Goal: Task Accomplishment & Management: Use online tool/utility

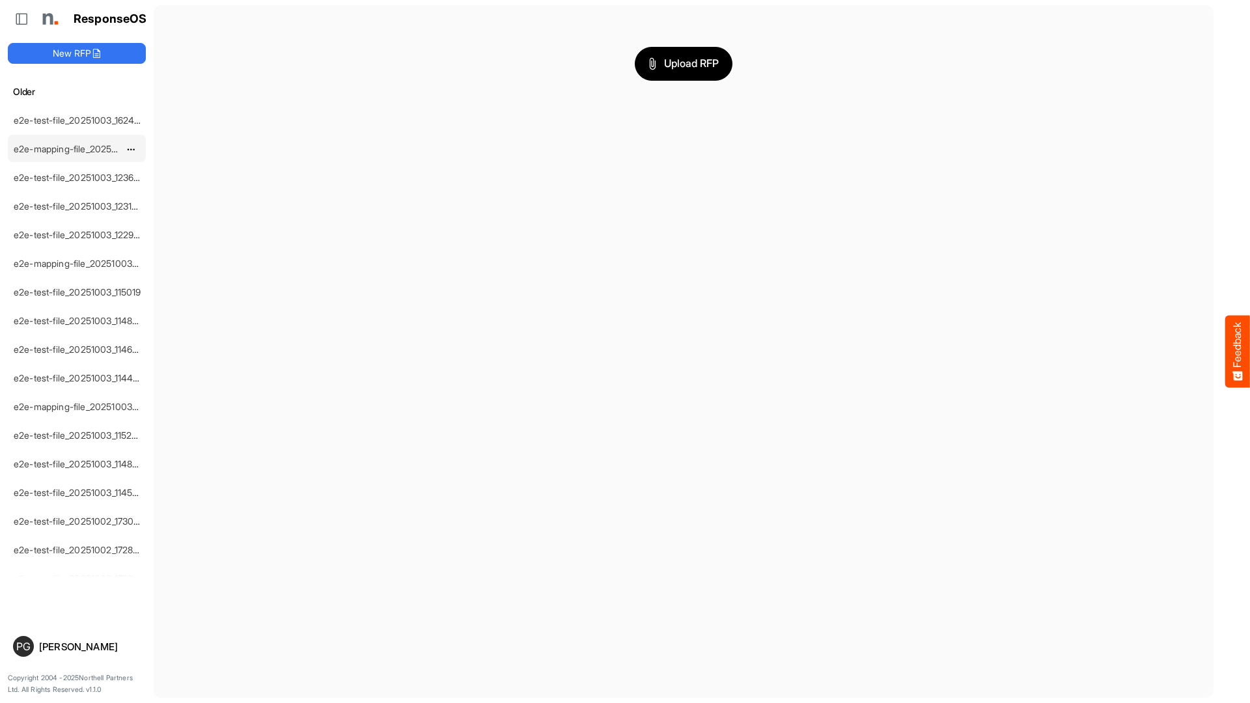
click at [96, 146] on link "e2e-mapping-file_20251003_124057" at bounding box center [90, 148] width 152 height 11
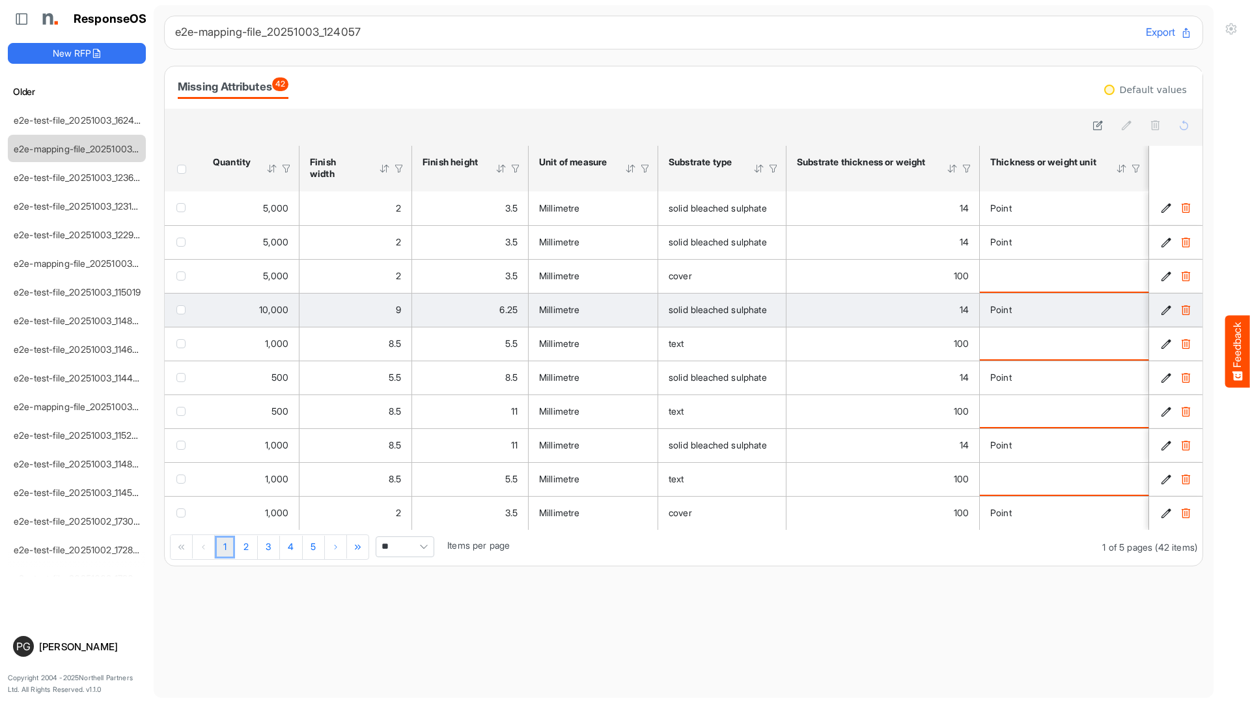
click at [767, 311] on span "solid bleached sulphate" at bounding box center [718, 309] width 98 height 11
click at [765, 311] on span "solid bleached sulphate" at bounding box center [718, 309] width 98 height 11
click at [1169, 313] on icon "f4c93b8a-8519-435f-a8bc-7f2ec901a4fd is template cell Column Header" at bounding box center [1166, 310] width 11 height 11
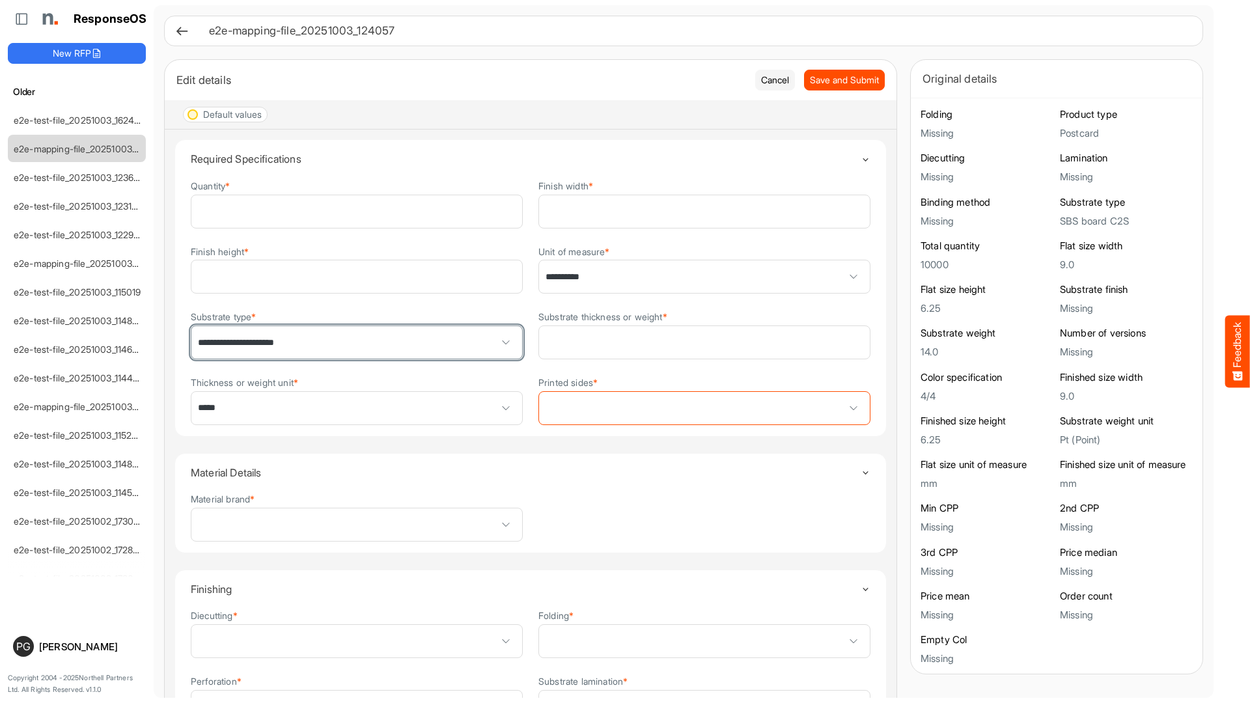
click at [438, 347] on span "**********" at bounding box center [356, 342] width 331 height 33
type input "**********"
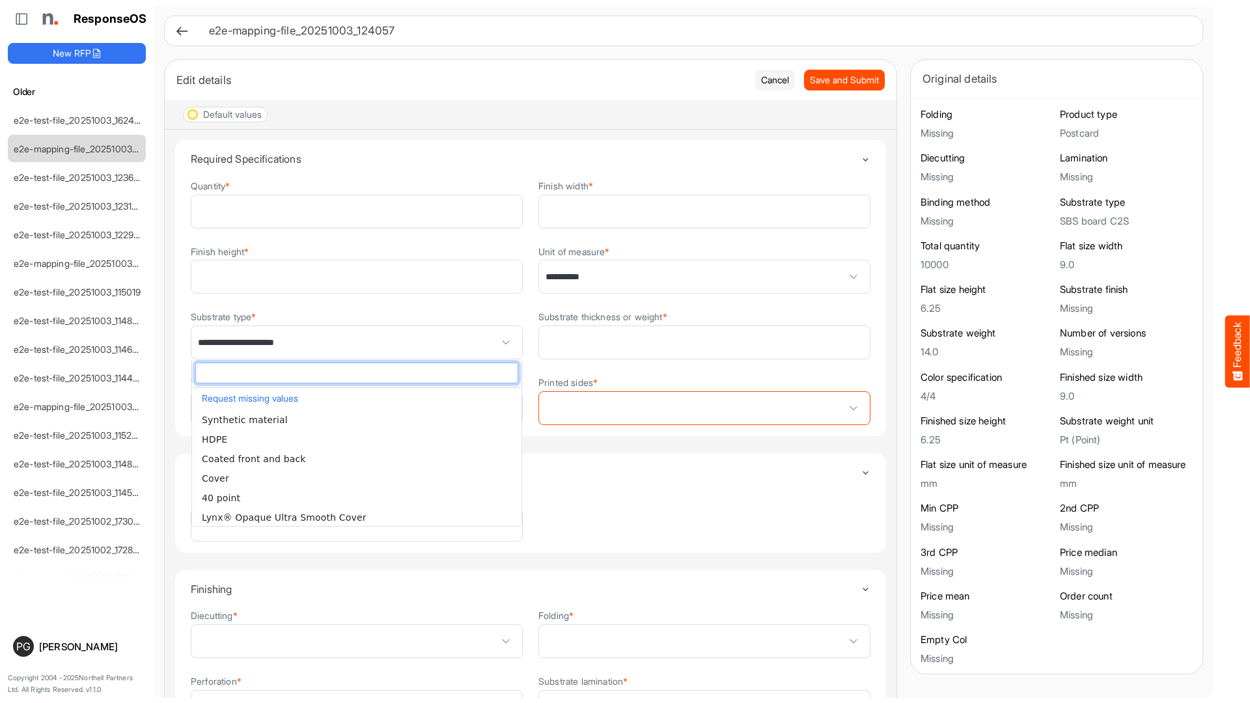
type input "*"
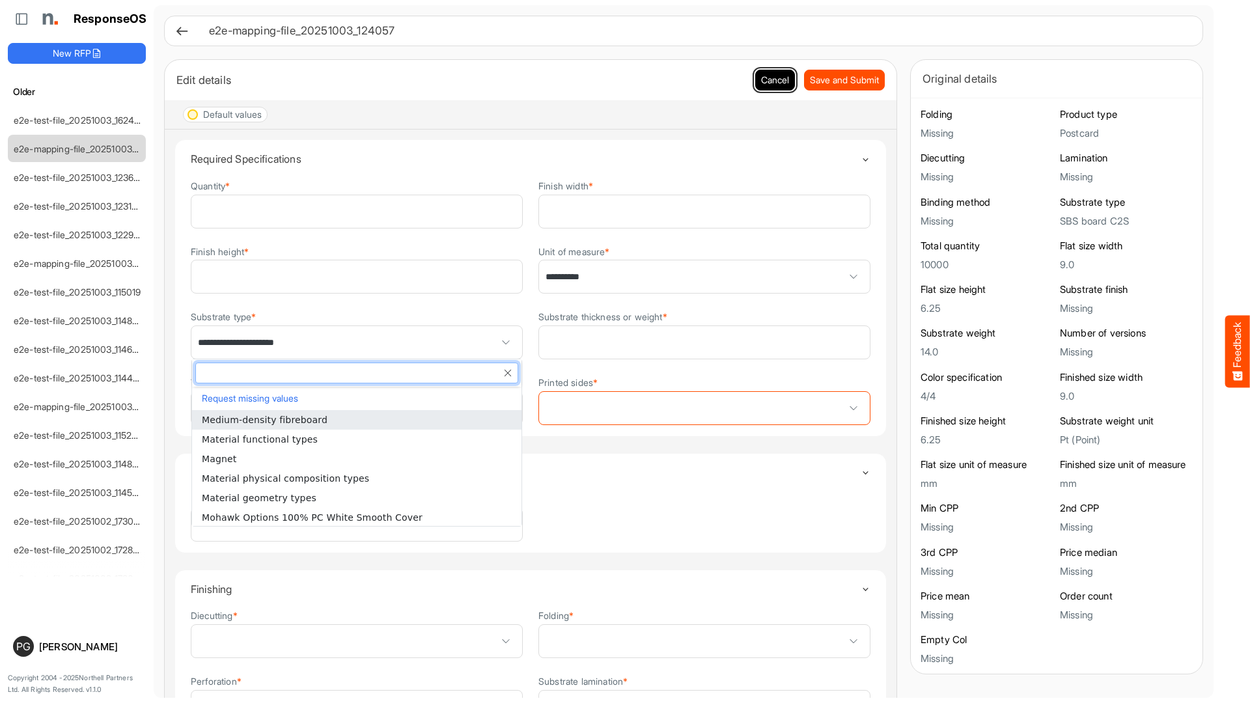
click at [777, 79] on button "Cancel" at bounding box center [775, 80] width 40 height 21
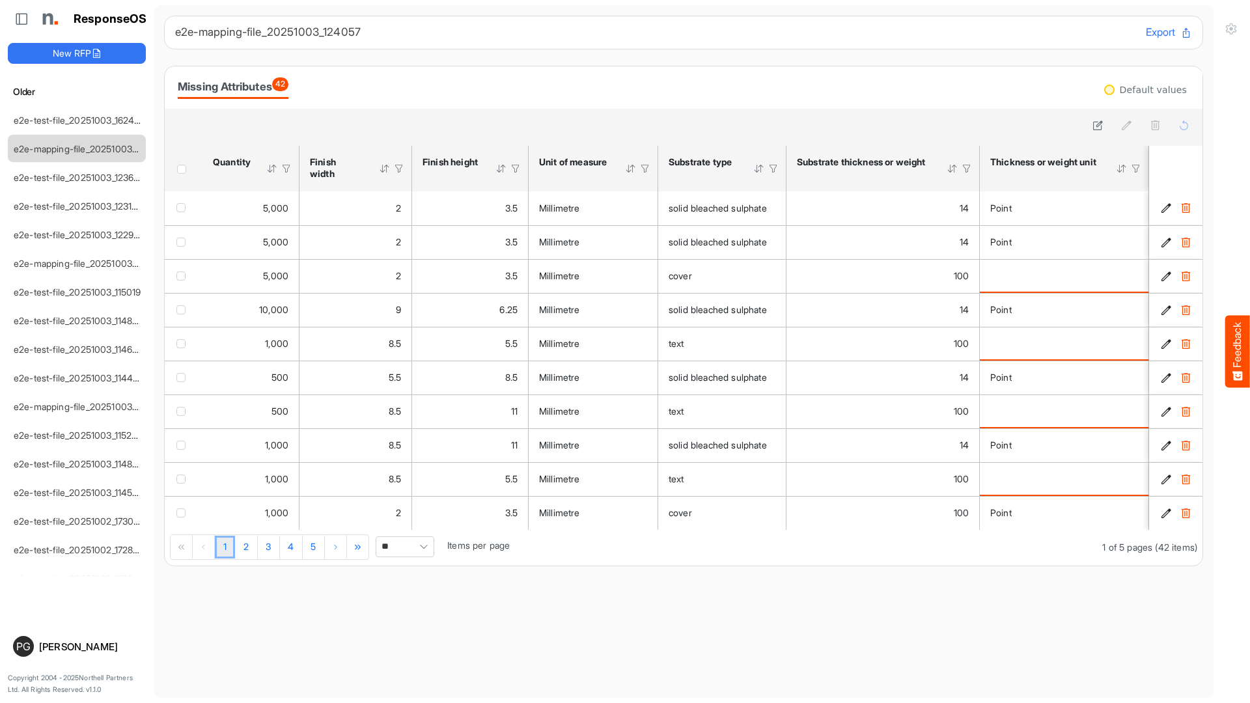
click at [1115, 91] on div at bounding box center [1109, 90] width 10 height 10
click at [1102, 126] on icon at bounding box center [1098, 125] width 11 height 11
click at [1175, 127] on button "Cancel" at bounding box center [1173, 125] width 40 height 17
click at [268, 85] on div "Missing Attributes 42" at bounding box center [233, 86] width 111 height 18
click at [288, 83] on span "42" at bounding box center [280, 84] width 16 height 14
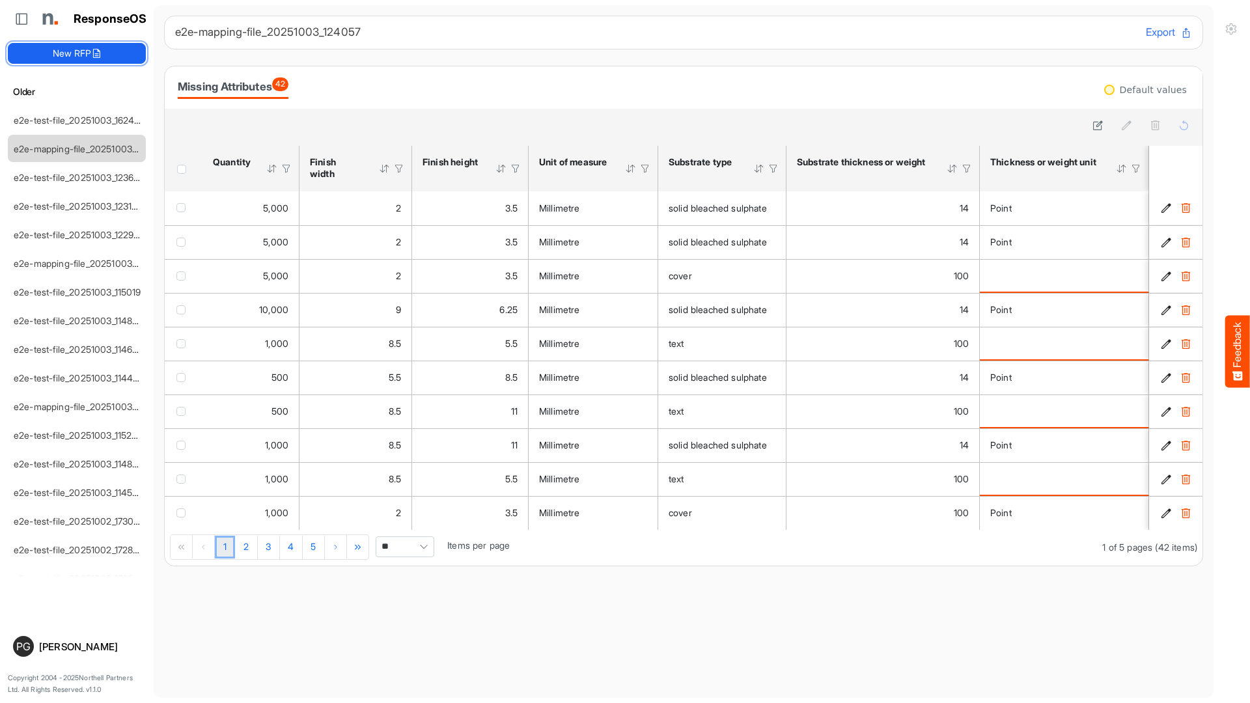
click at [96, 51] on icon at bounding box center [96, 53] width 10 height 10
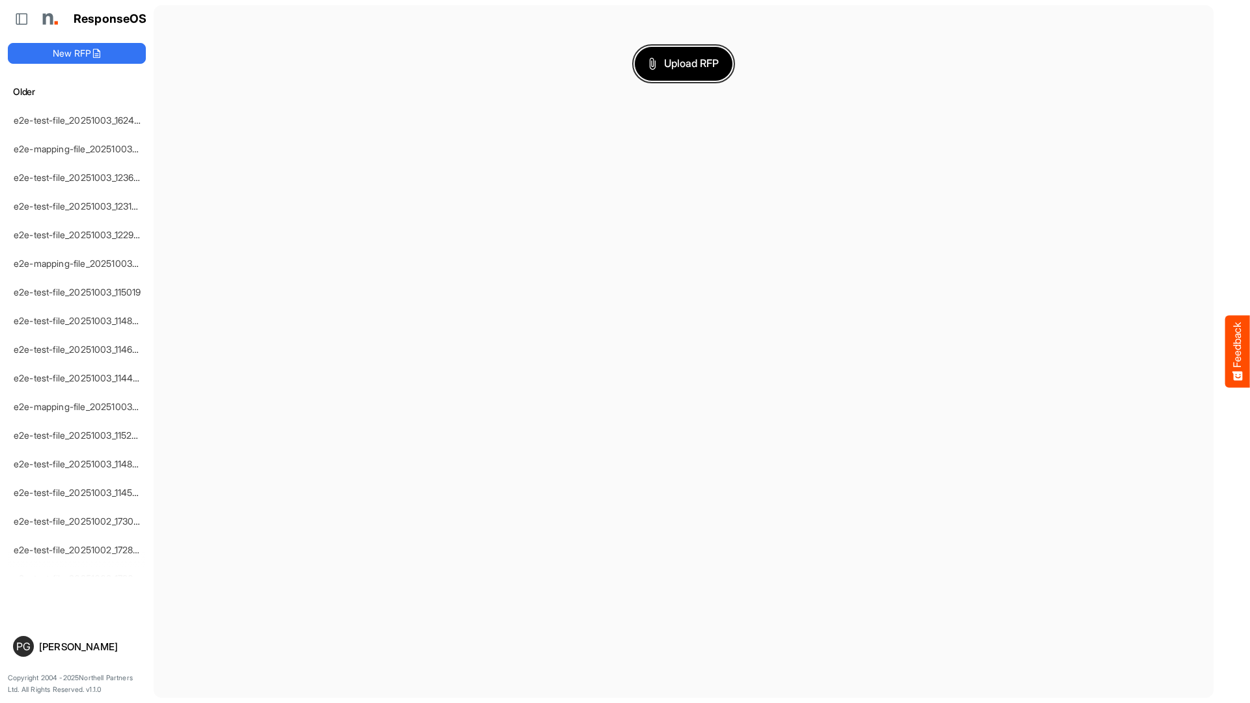
click at [693, 63] on span "Upload RFP" at bounding box center [684, 63] width 70 height 17
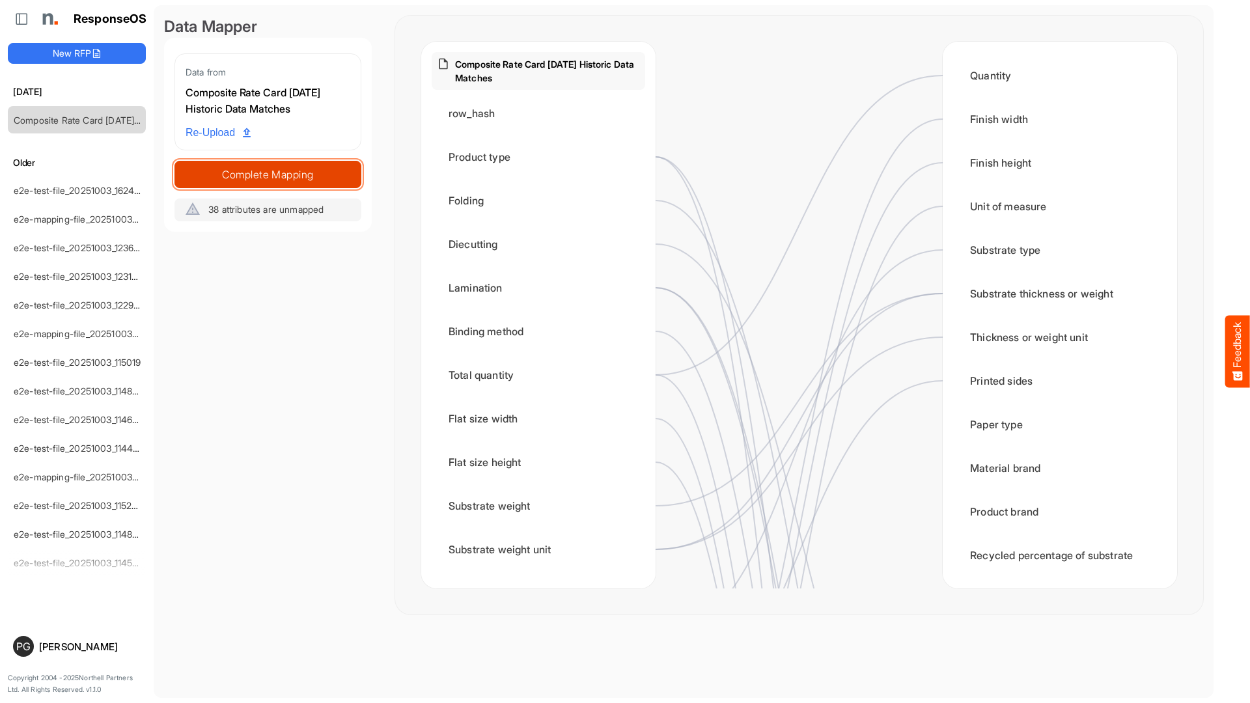
click at [328, 176] on span "Complete Mapping" at bounding box center [268, 174] width 186 height 18
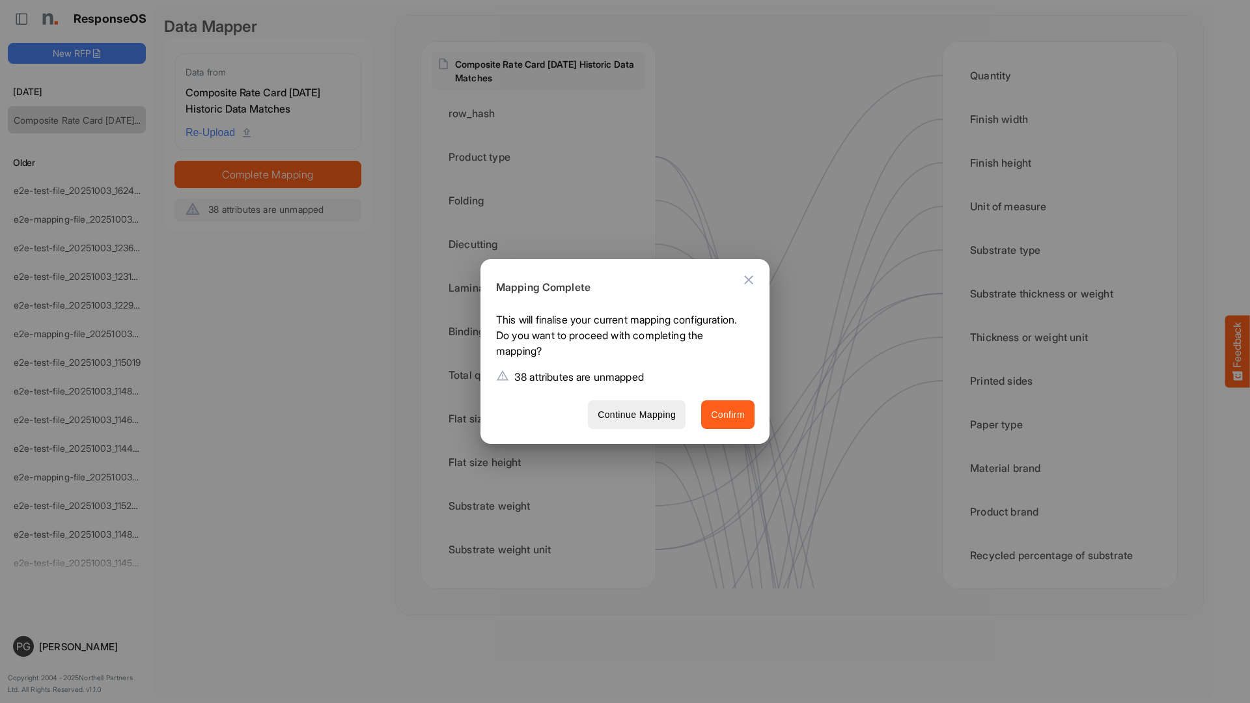
click at [729, 413] on span "Confirm" at bounding box center [728, 415] width 34 height 16
